Goal: Understand process/instructions: Learn how to perform a task or action

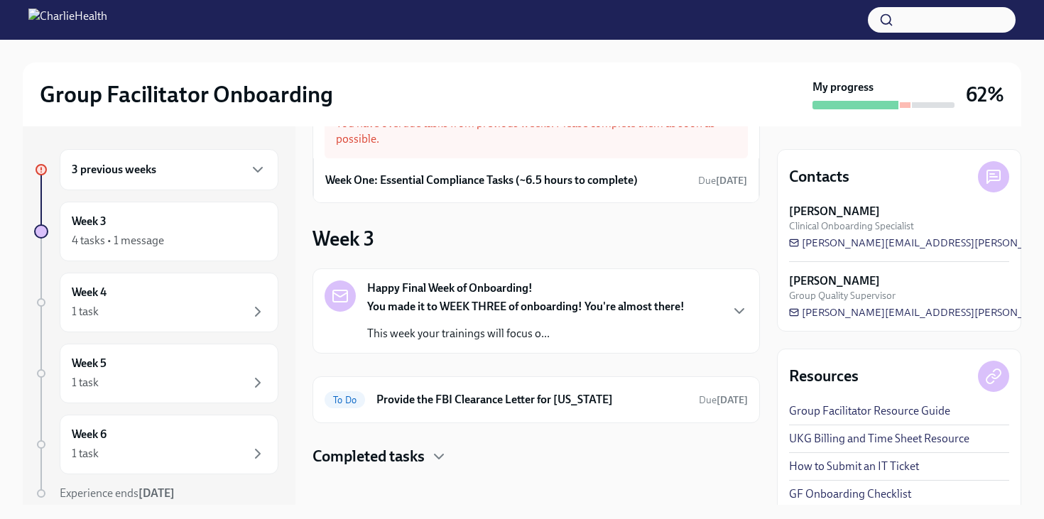
scroll to position [65, 0]
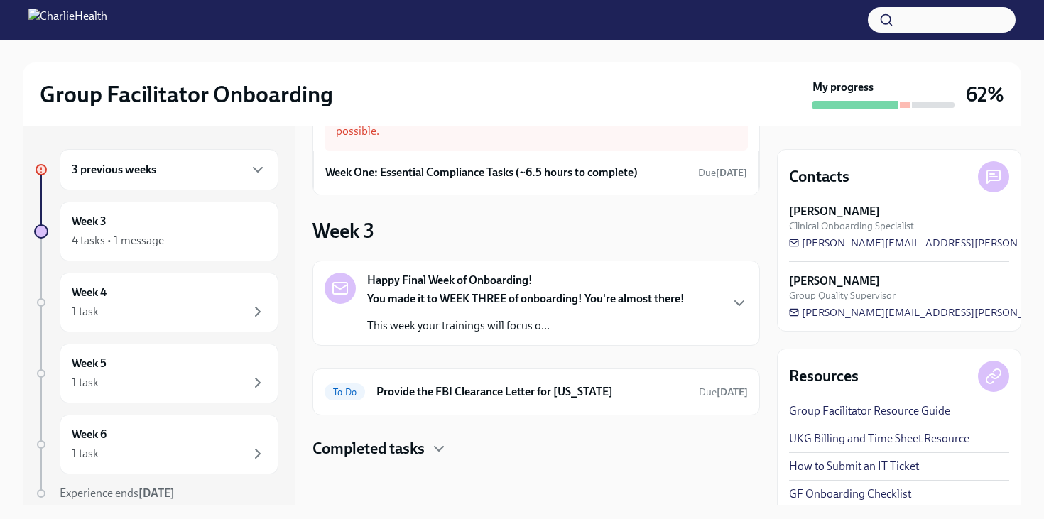
click at [352, 452] on h4 "Completed tasks" at bounding box center [368, 448] width 112 height 21
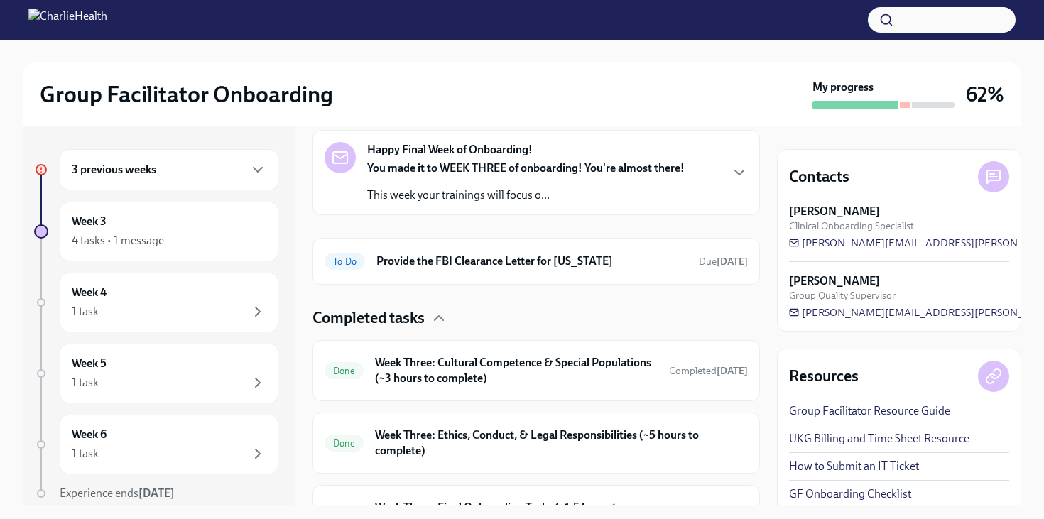
scroll to position [282, 0]
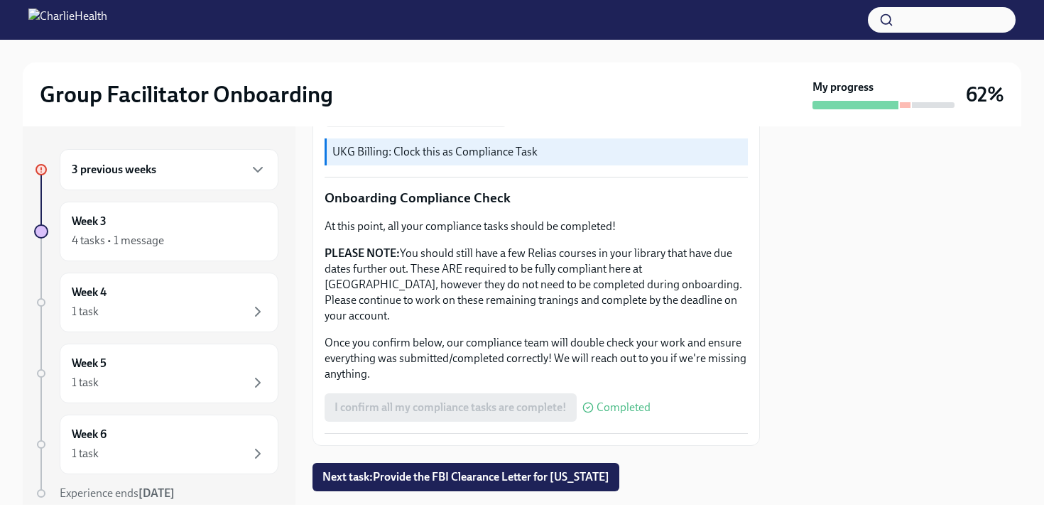
scroll to position [812, 0]
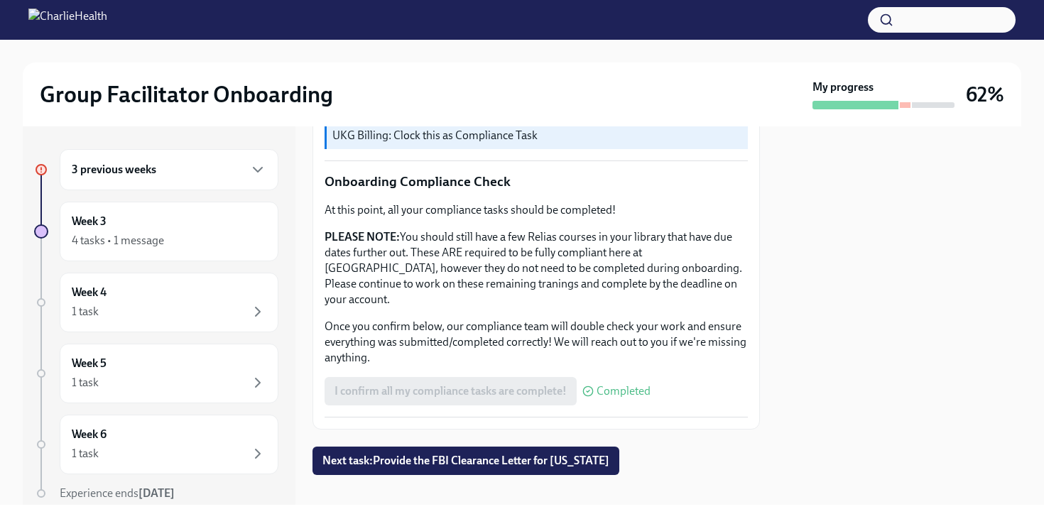
click at [219, 169] on div "3 previous weeks" at bounding box center [169, 169] width 195 height 17
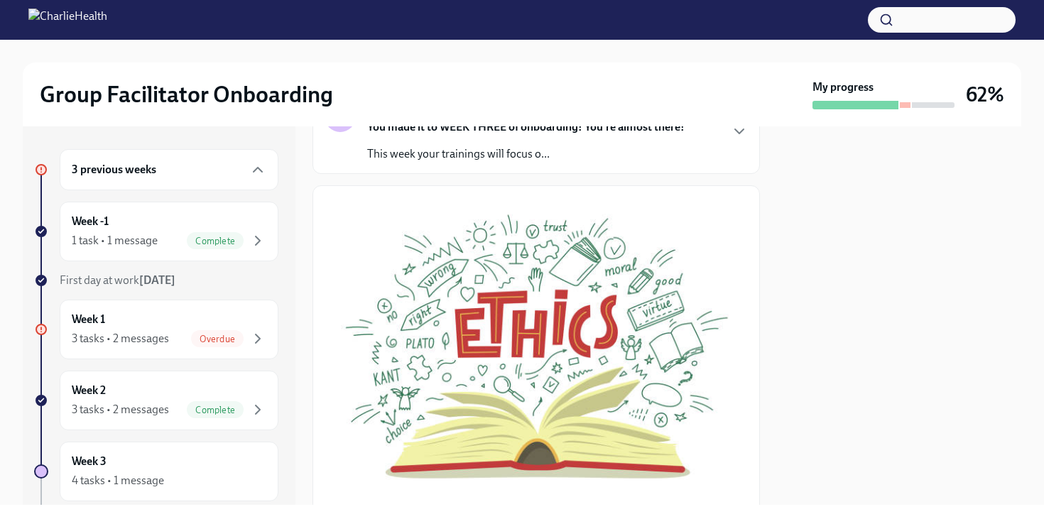
scroll to position [0, 0]
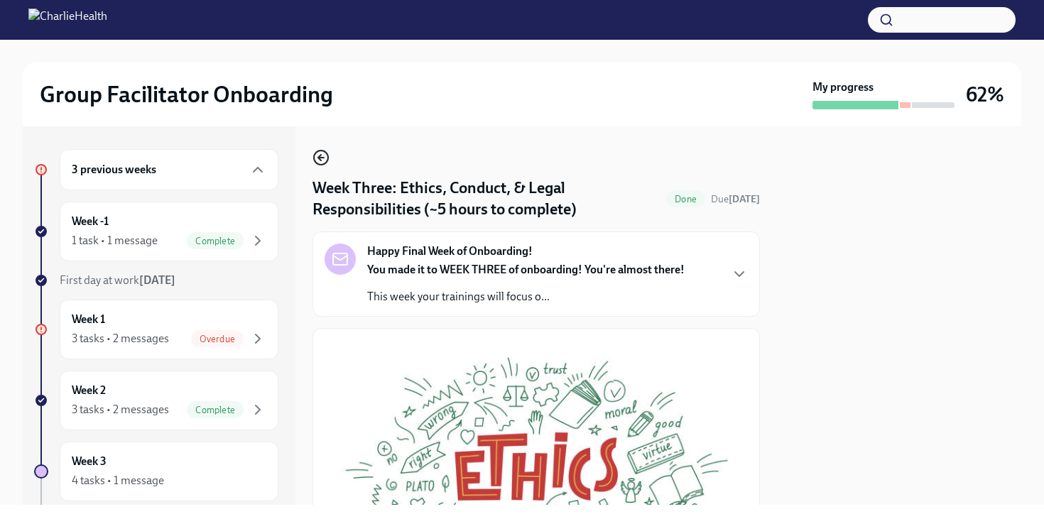
click at [318, 155] on icon "button" at bounding box center [320, 157] width 17 height 17
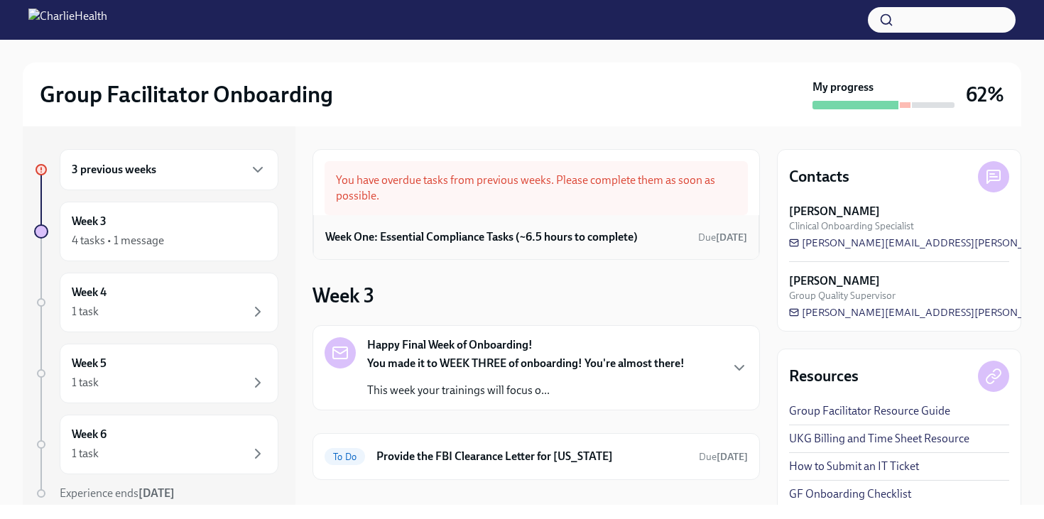
click at [426, 236] on h6 "Week One: Essential Compliance Tasks (~6.5 hours to complete)" at bounding box center [481, 237] width 312 height 16
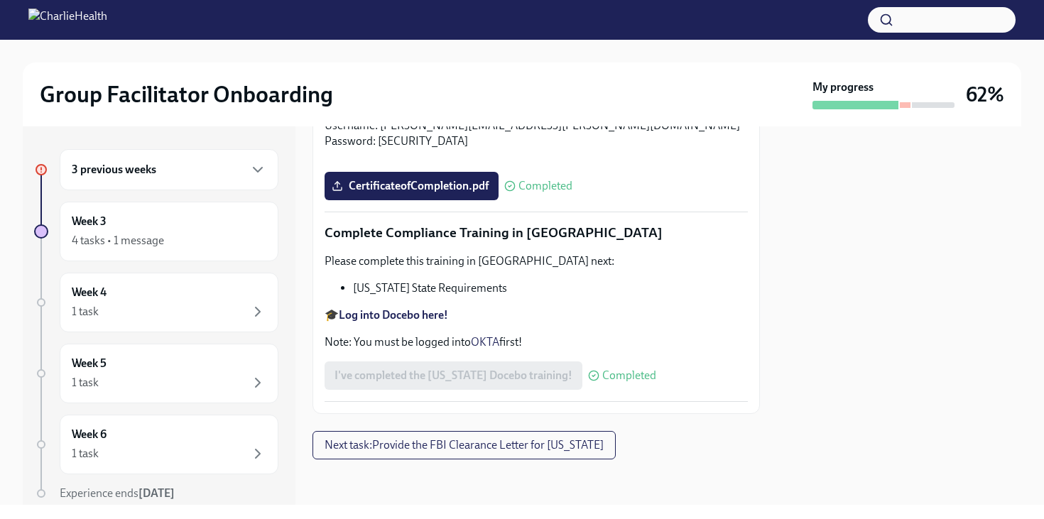
scroll to position [3144, 0]
